Goal: Transaction & Acquisition: Purchase product/service

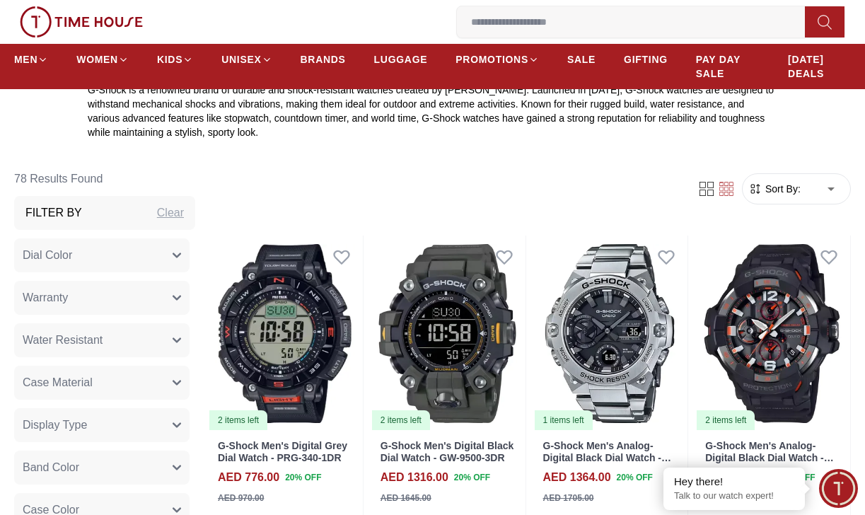
scroll to position [451, 0]
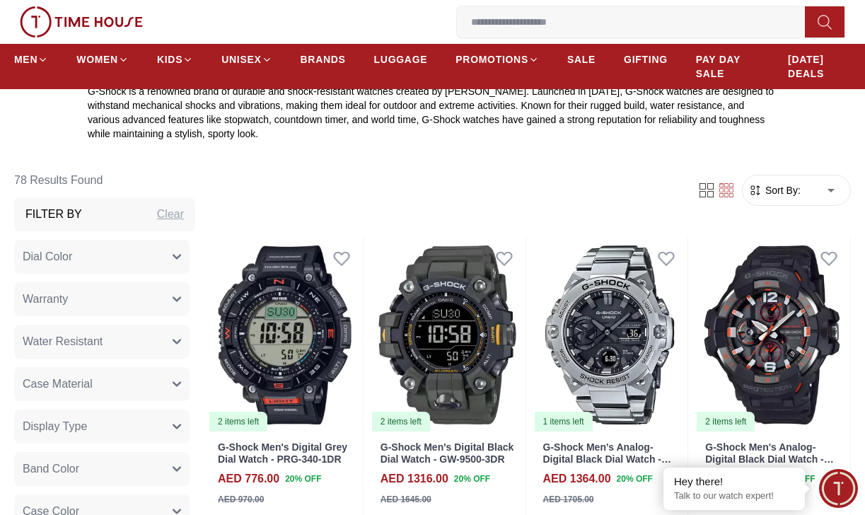
click at [784, 183] on span "Sort By:" at bounding box center [781, 190] width 38 height 14
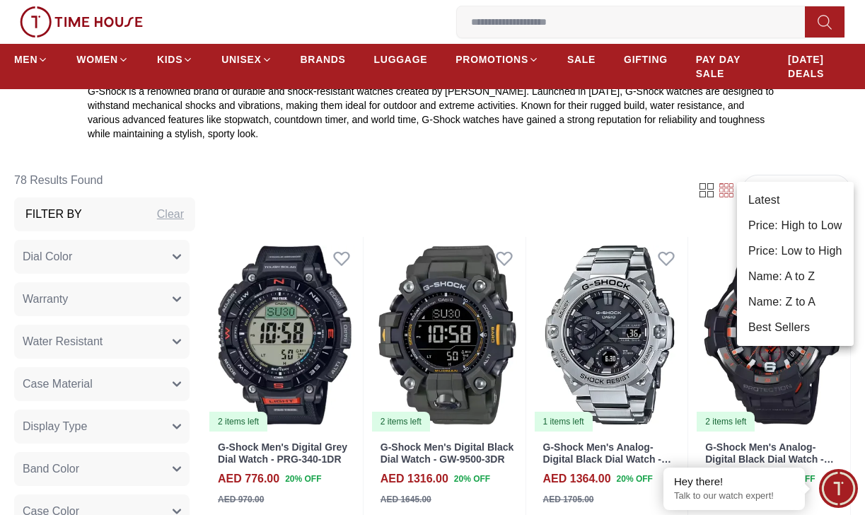
click at [795, 330] on li "Best Sellers" at bounding box center [795, 327] width 117 height 25
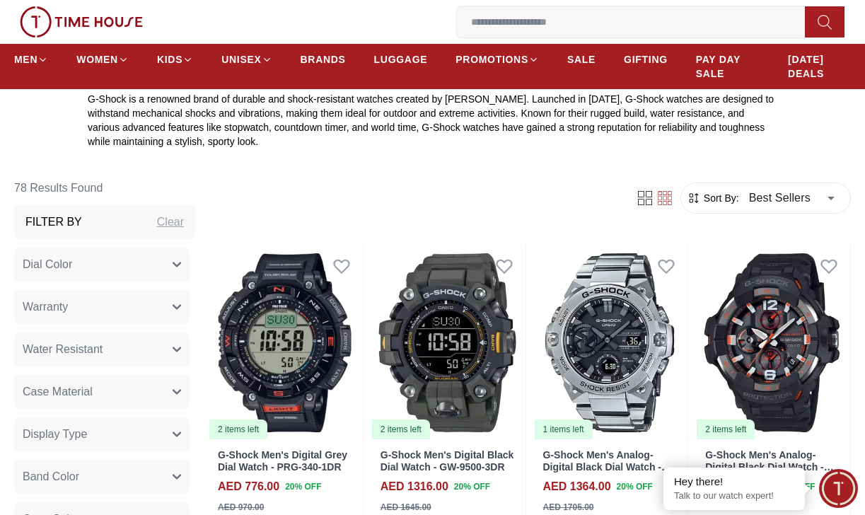
scroll to position [445, 0]
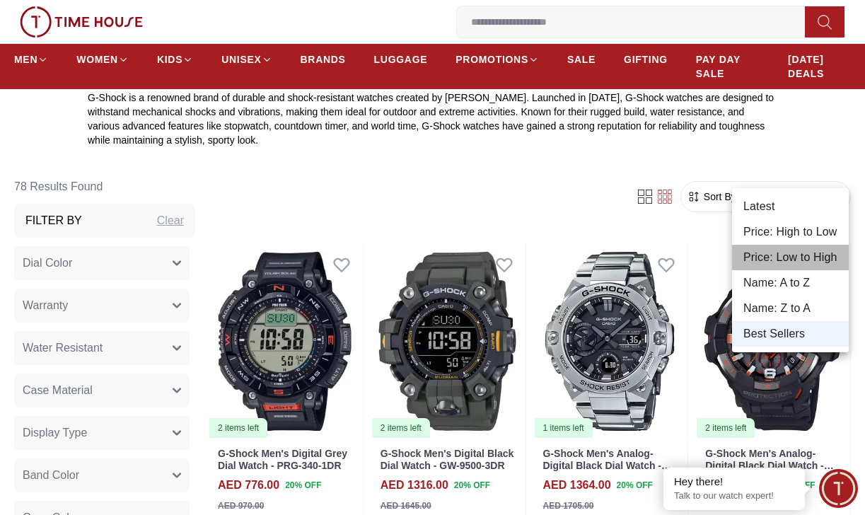
click at [772, 255] on li "Price: Low to High" at bounding box center [790, 257] width 117 height 25
type input "*"
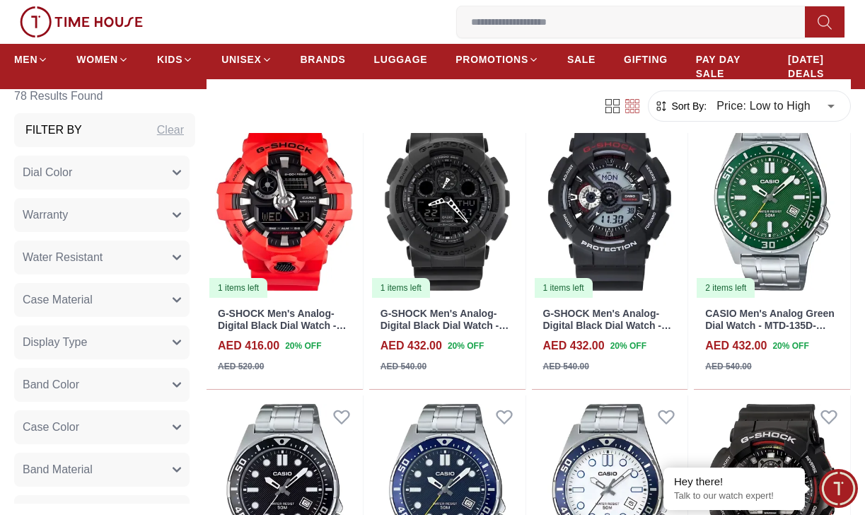
scroll to position [1462, 0]
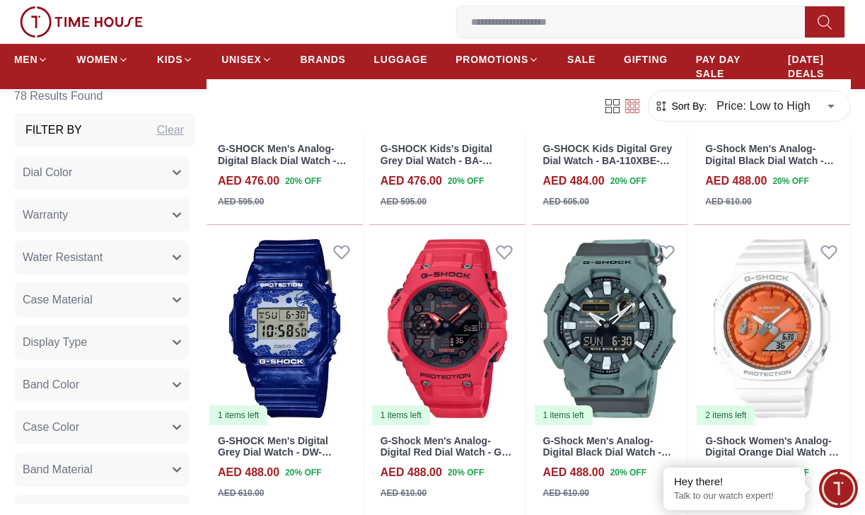
scroll to position [2828, 0]
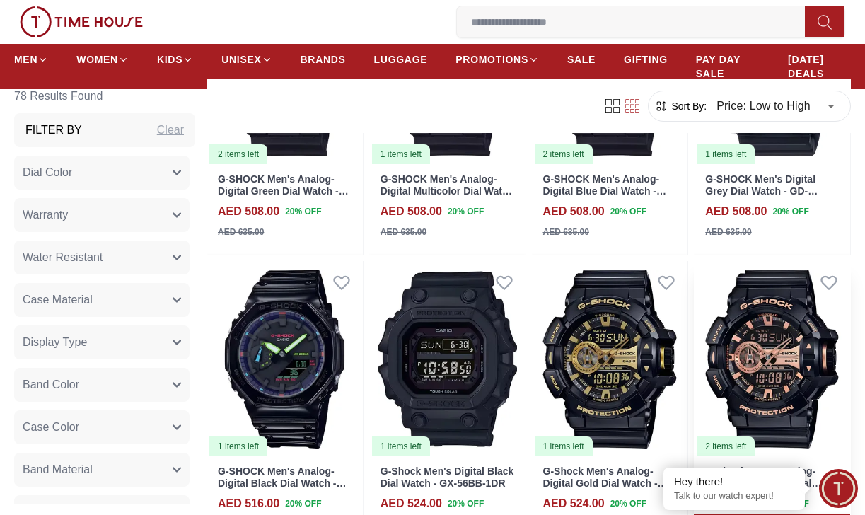
scroll to position [3352, 0]
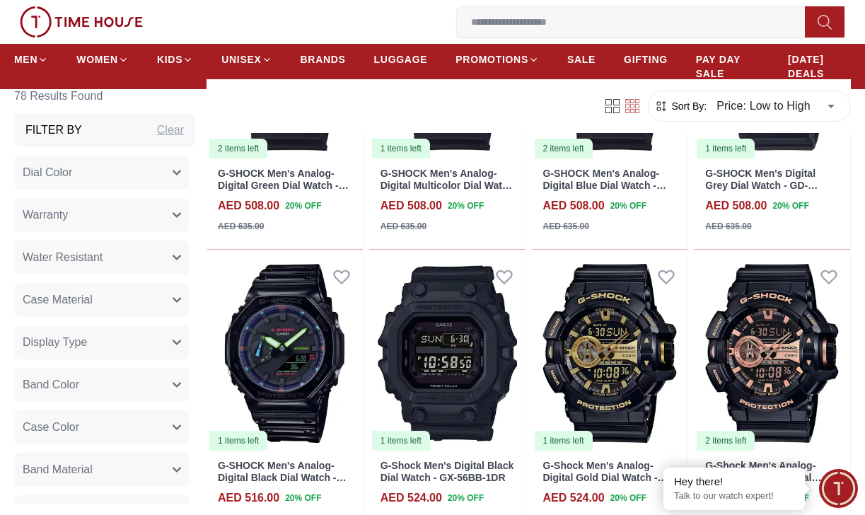
click at [523, 13] on input at bounding box center [636, 22] width 359 height 28
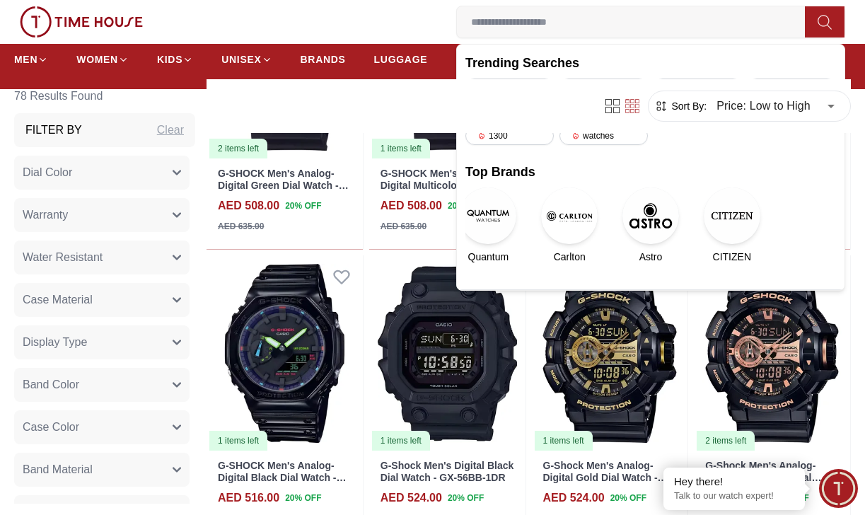
paste input "**********"
type input "**********"
